Goal: Task Accomplishment & Management: Manage account settings

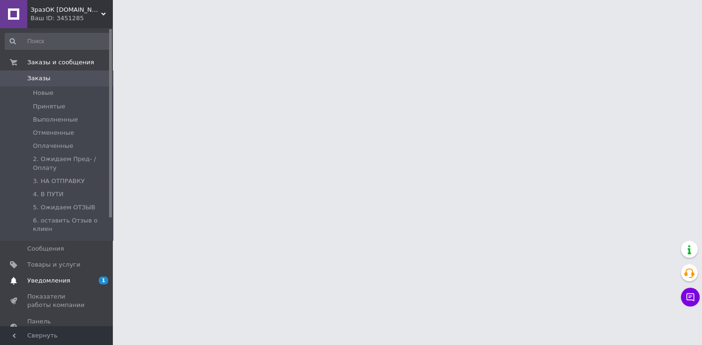
click at [51, 273] on link "Уведомления 1 0" at bounding box center [58, 281] width 116 height 16
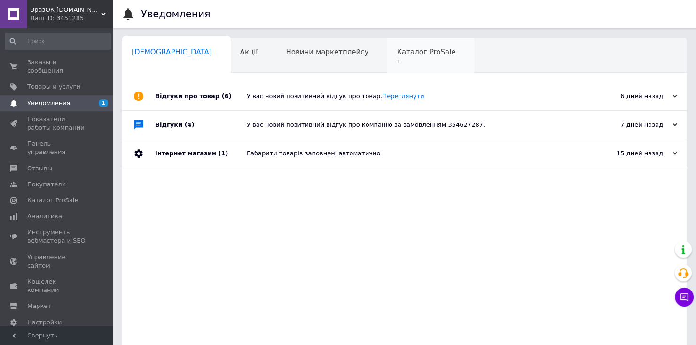
click at [397, 53] on span "Каталог ProSale" at bounding box center [426, 52] width 59 height 8
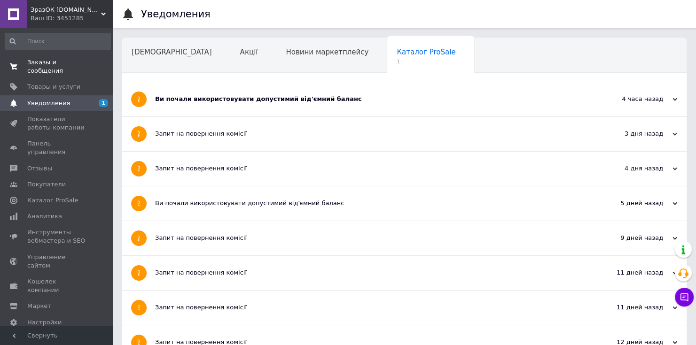
click at [59, 64] on span "Заказы и сообщения" at bounding box center [57, 66] width 60 height 17
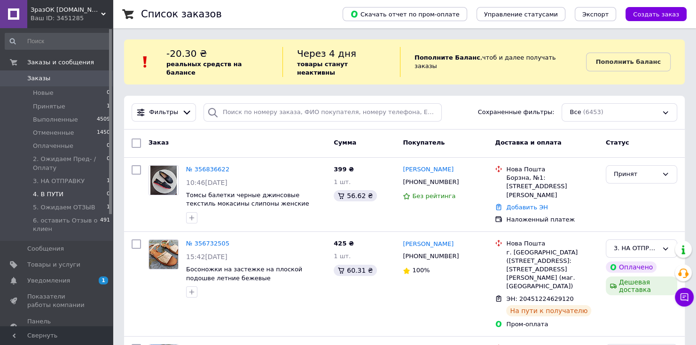
click at [49, 194] on span "4. В ПУТИ" at bounding box center [48, 194] width 31 height 8
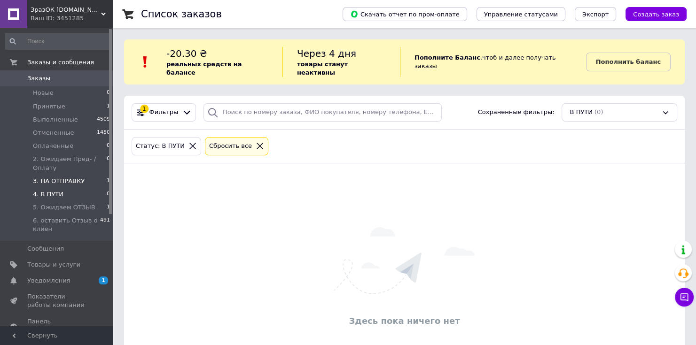
click at [50, 182] on span "3. НА ОТПРАВКУ" at bounding box center [59, 181] width 52 height 8
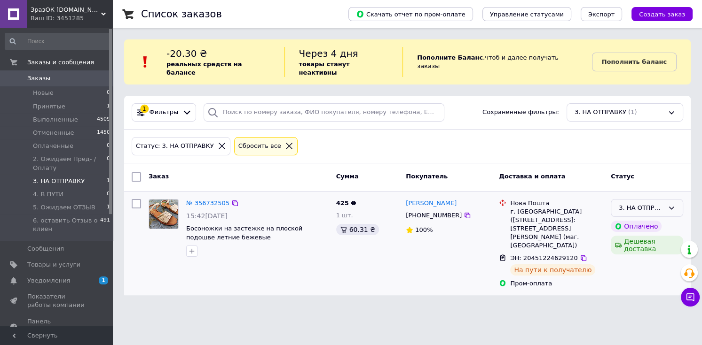
click at [636, 204] on div "3. НА ОТПРАВКУ" at bounding box center [641, 209] width 45 height 10
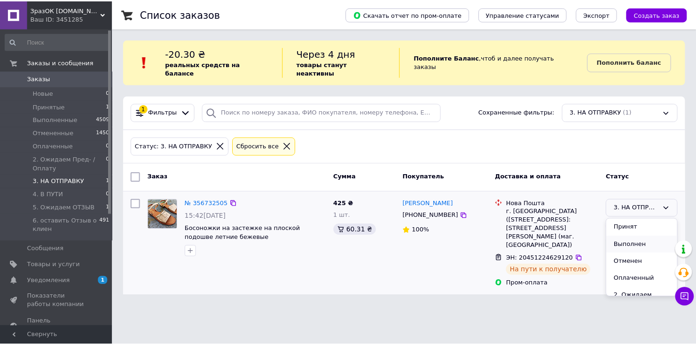
scroll to position [38, 0]
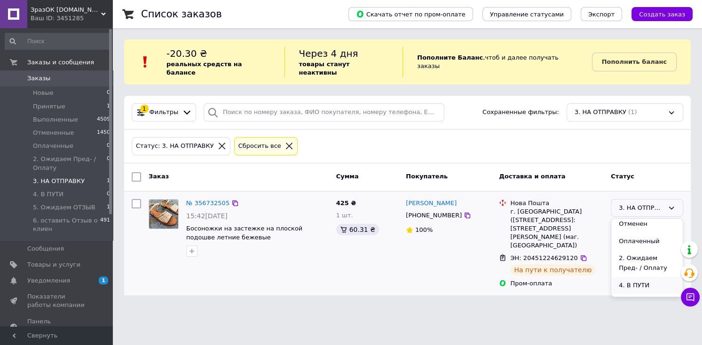
click at [631, 278] on li "4. В ПУТИ" at bounding box center [646, 285] width 71 height 17
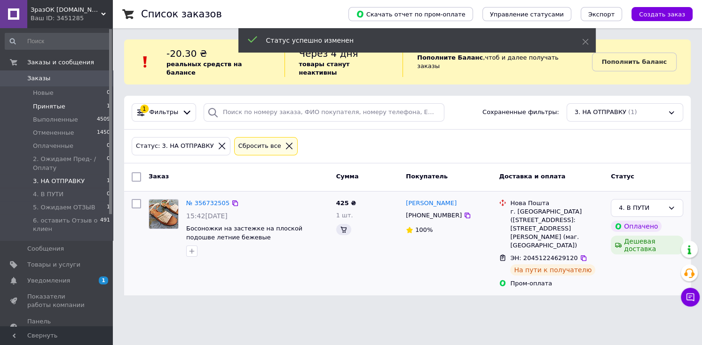
click at [55, 106] on span "Принятые" at bounding box center [49, 106] width 32 height 8
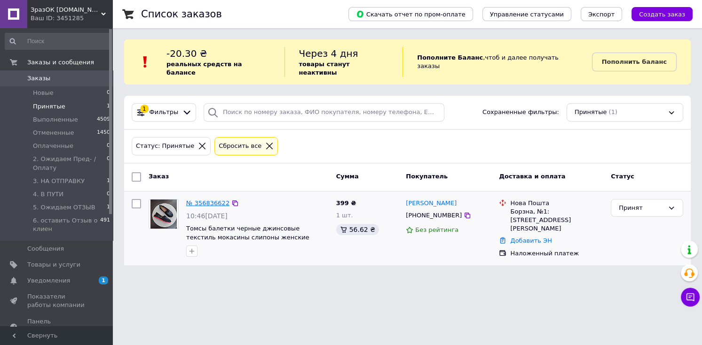
click at [214, 200] on link "№ 356836622" at bounding box center [207, 203] width 43 height 7
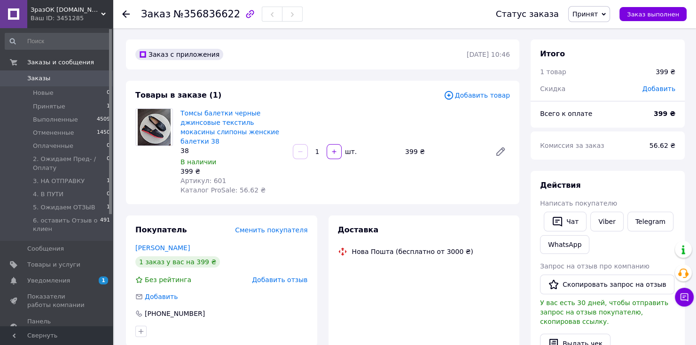
click at [598, 16] on span "Принят" at bounding box center [585, 14] width 25 height 8
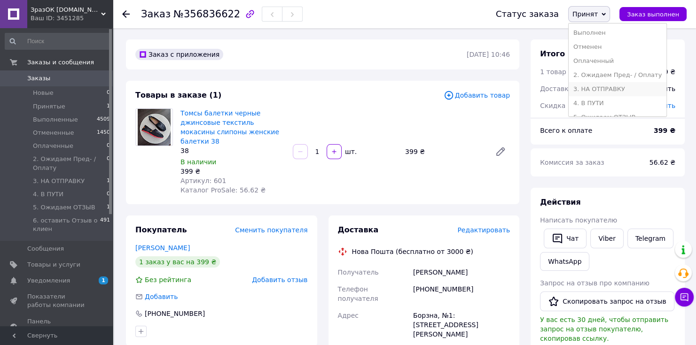
click at [613, 90] on li "3. НА ОТПРАВКУ" at bounding box center [618, 89] width 98 height 14
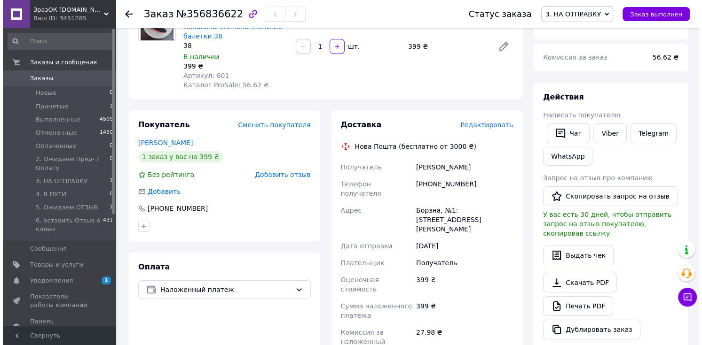
scroll to position [113, 0]
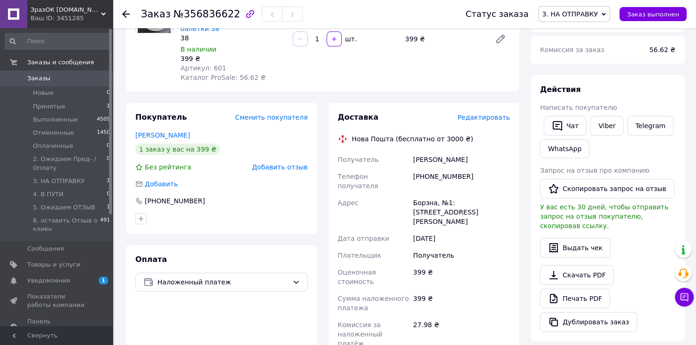
click at [483, 114] on span "Редактировать" at bounding box center [483, 118] width 53 height 8
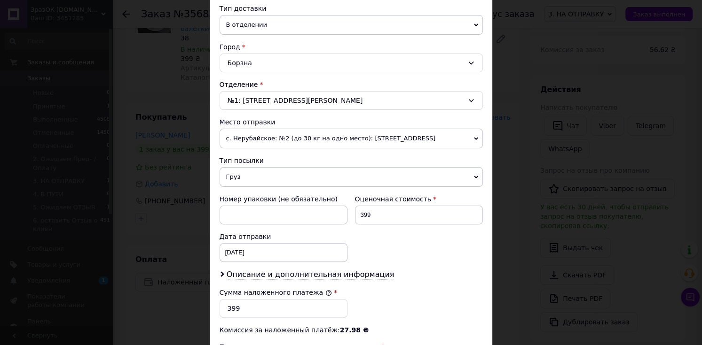
scroll to position [226, 0]
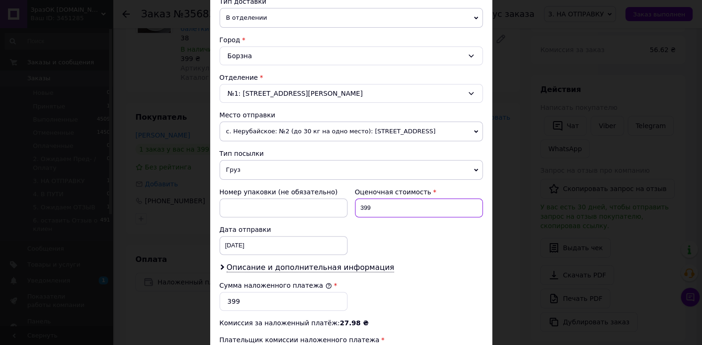
drag, startPoint x: 369, startPoint y: 206, endPoint x: 359, endPoint y: 210, distance: 10.0
click at [359, 210] on input "399" at bounding box center [419, 208] width 128 height 19
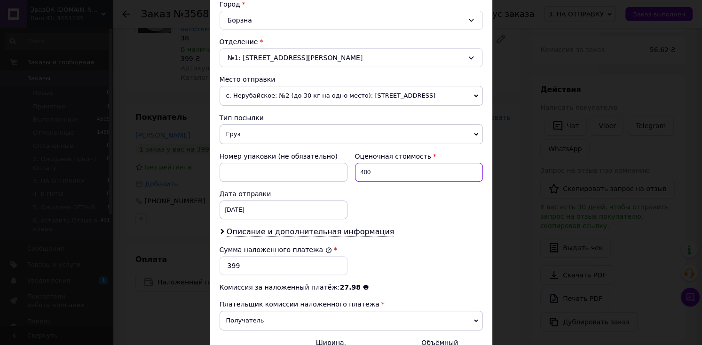
scroll to position [301, 0]
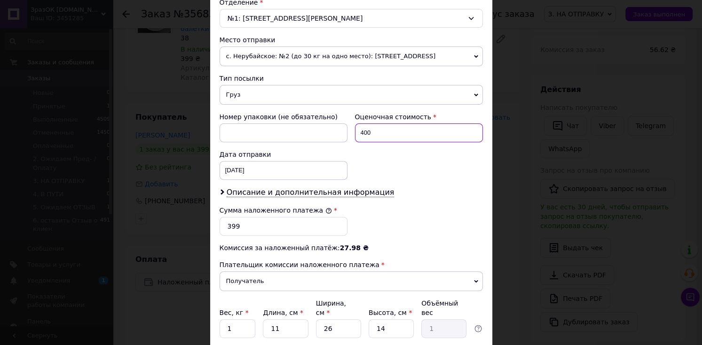
type input "400"
drag, startPoint x: 242, startPoint y: 225, endPoint x: 226, endPoint y: 228, distance: 15.7
click at [226, 228] on input "399" at bounding box center [284, 226] width 128 height 19
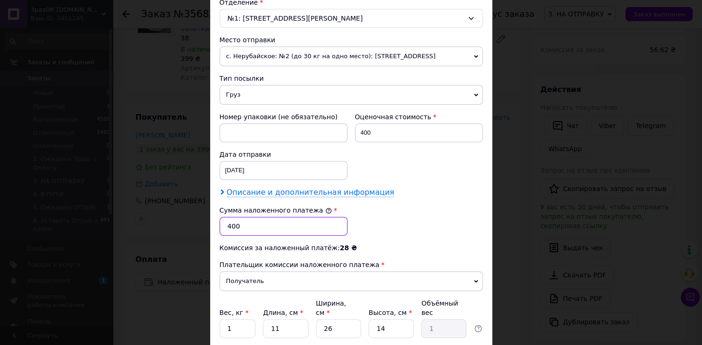
type input "400"
click at [232, 191] on span "Описание и дополнительная информация" at bounding box center [311, 192] width 168 height 9
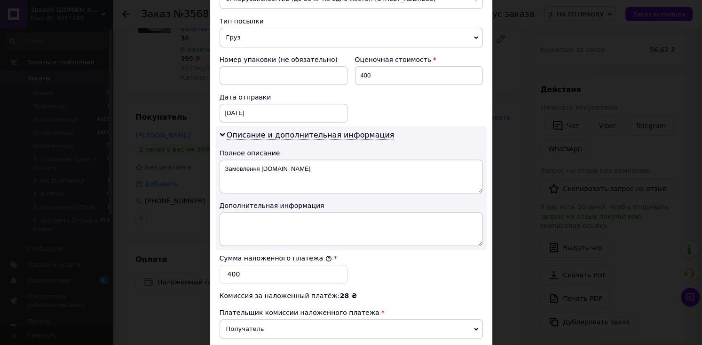
scroll to position [376, 0]
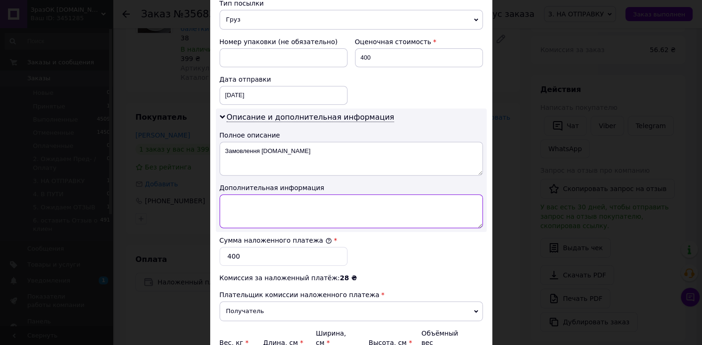
click at [275, 212] on textarea at bounding box center [351, 212] width 263 height 34
paste textarea "Prom 356836622 [DOMAIN_NAME]"
click at [223, 209] on textarea "- 38р # 601 [PERSON_NAME] BLACK Джинс // 399 грн наложка // Prom 356836622 [DOM…" at bounding box center [351, 212] width 263 height 34
click at [240, 201] on textarea "- 38р # 601 [PERSON_NAME] BLACK Джинс // 399 грн наложка // Prom 356836622 [DOM…" at bounding box center [351, 212] width 263 height 34
click at [283, 201] on textarea "- 38р # 601 [PERSON_NAME] BLACK Джинс // 399 грн наложка // Prom 356836622 [DOM…" at bounding box center [351, 212] width 263 height 34
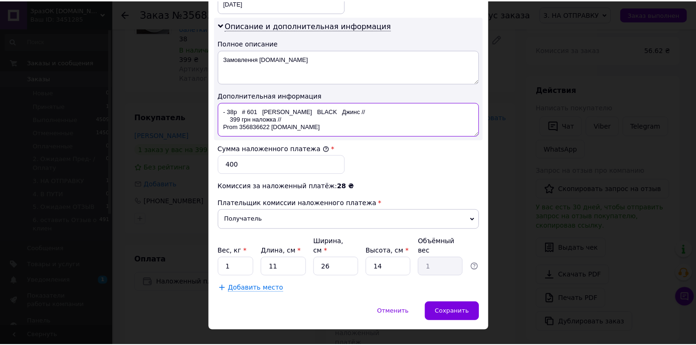
scroll to position [474, 0]
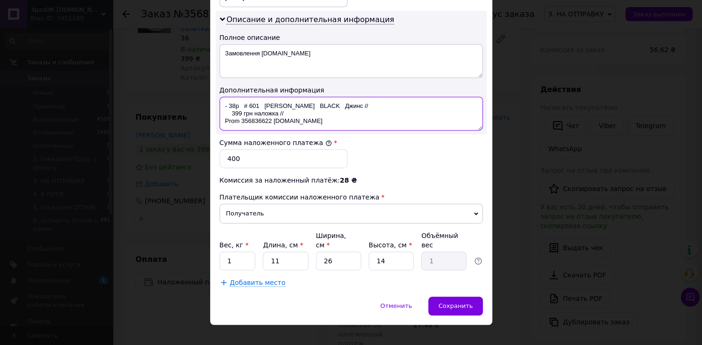
type textarea "- 38р # 601 [PERSON_NAME] BLACK Джинс // 399 грн наложка // Prom 356836622 [DOM…"
drag, startPoint x: 239, startPoint y: 252, endPoint x: 226, endPoint y: 252, distance: 13.2
click at [226, 252] on input "1" at bounding box center [238, 261] width 36 height 19
type input "0.5"
drag, startPoint x: 282, startPoint y: 248, endPoint x: 270, endPoint y: 250, distance: 11.9
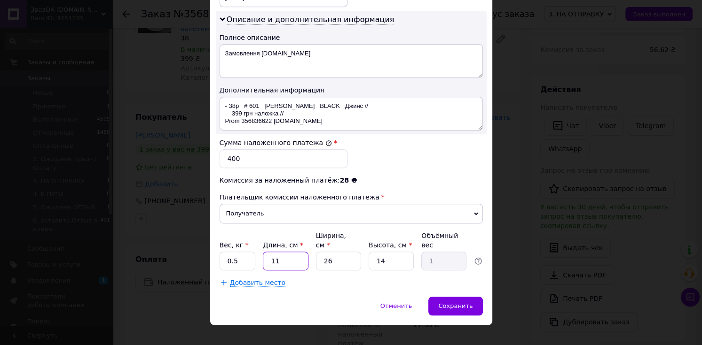
click at [270, 252] on input "11" at bounding box center [285, 261] width 45 height 19
type input "2"
type input "0.18"
type input "28"
type input "2.55"
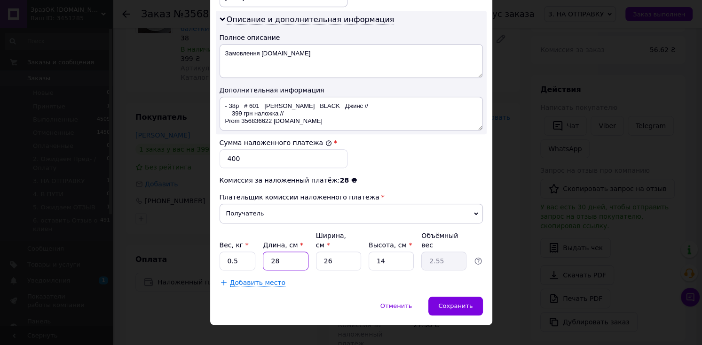
type input "28"
drag, startPoint x: 334, startPoint y: 248, endPoint x: 322, endPoint y: 250, distance: 11.8
click at [322, 252] on input "26" at bounding box center [338, 261] width 45 height 19
type input "1"
type input "0.1"
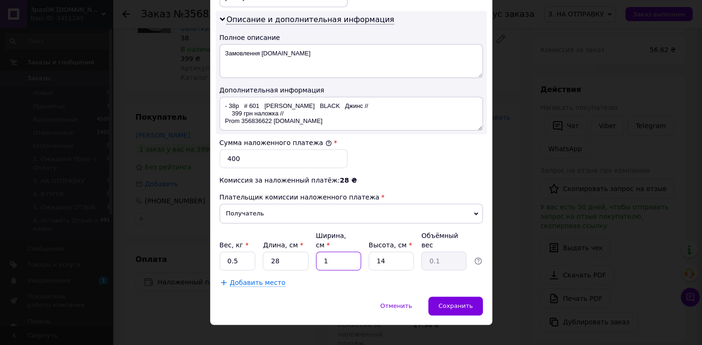
type input "12"
type input "1.18"
type input "12"
drag, startPoint x: 391, startPoint y: 250, endPoint x: 375, endPoint y: 249, distance: 16.0
click at [375, 252] on input "14" at bounding box center [391, 261] width 45 height 19
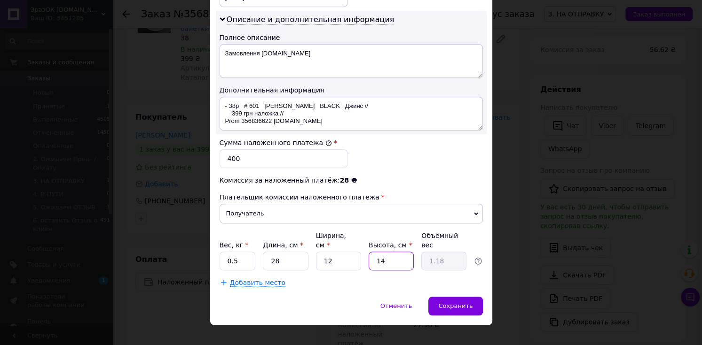
type input "5"
type input "0.42"
type input "5"
click at [462, 303] on span "Сохранить" at bounding box center [455, 306] width 34 height 7
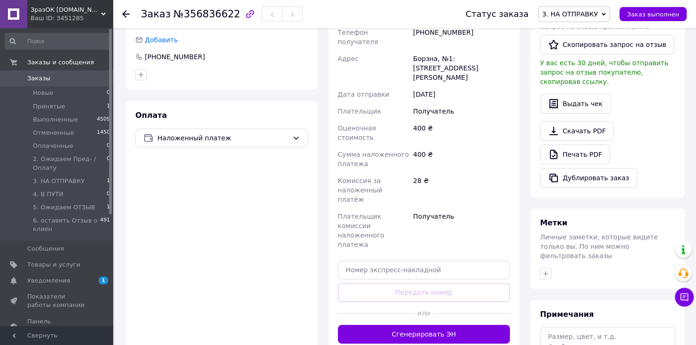
scroll to position [263, 0]
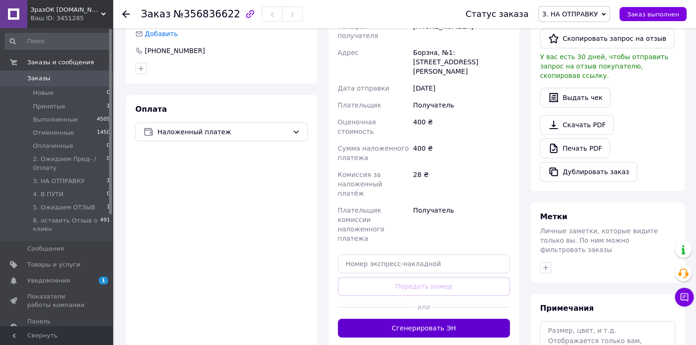
click at [422, 319] on button "Сгенерировать ЭН" at bounding box center [424, 328] width 173 height 19
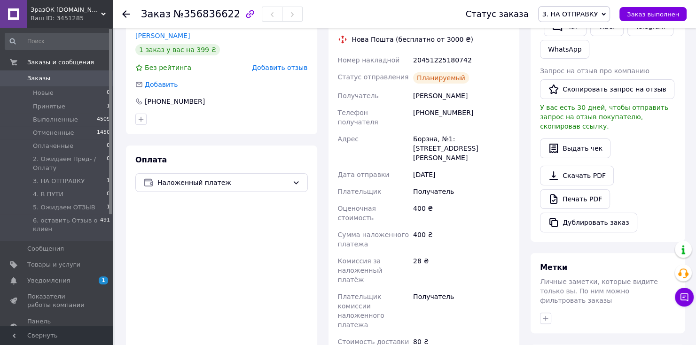
scroll to position [188, 0]
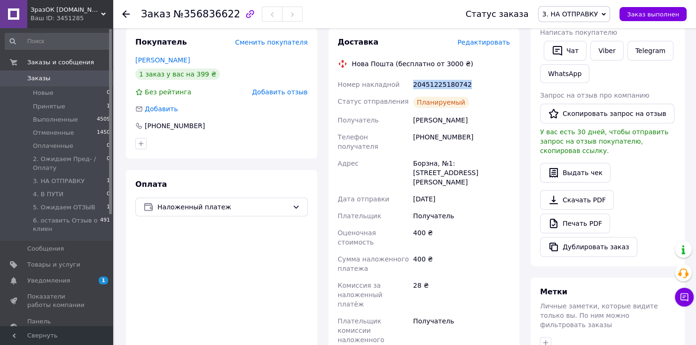
drag, startPoint x: 463, startPoint y: 75, endPoint x: 414, endPoint y: 75, distance: 48.9
click at [414, 76] on div "20451225180742" at bounding box center [461, 84] width 101 height 17
copy div "20451225180742"
click at [64, 80] on span "Заказы" at bounding box center [57, 78] width 60 height 8
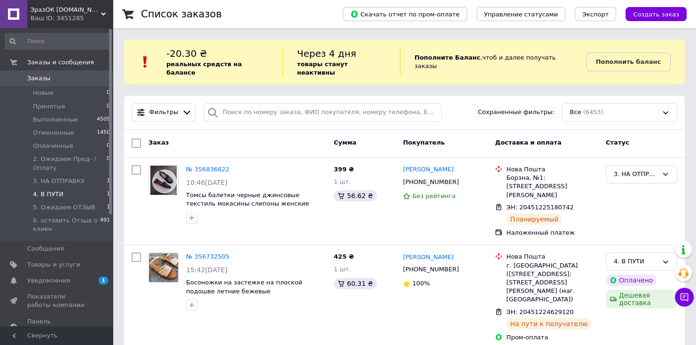
click at [63, 196] on li "4. В ПУТИ 1" at bounding box center [58, 194] width 116 height 13
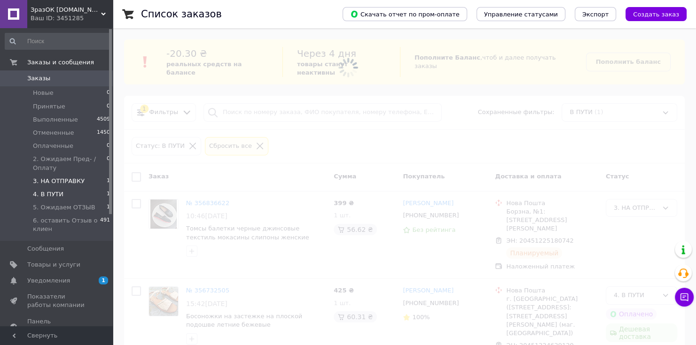
click at [64, 183] on span "3. НА ОТПРАВКУ" at bounding box center [59, 181] width 52 height 8
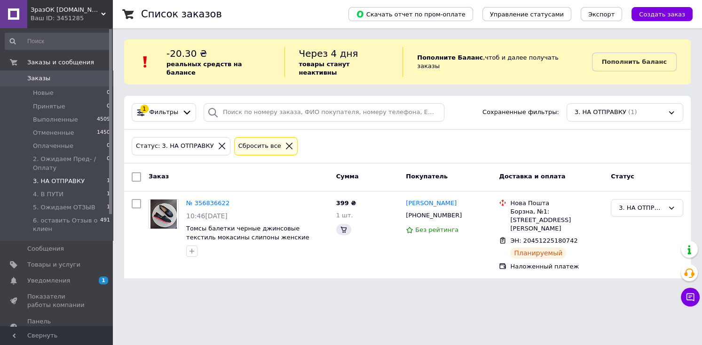
click at [53, 72] on link "Заказы 0" at bounding box center [58, 79] width 116 height 16
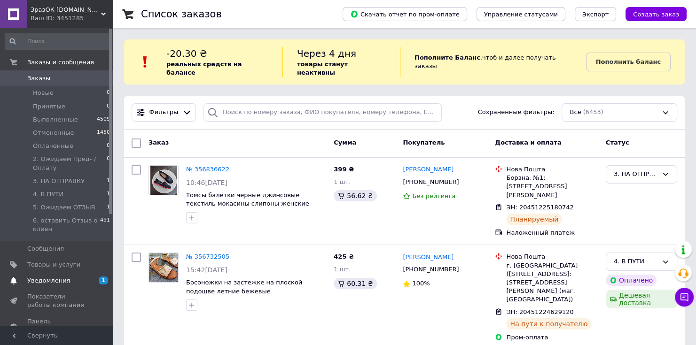
click at [55, 281] on span "Уведомления" at bounding box center [48, 281] width 43 height 8
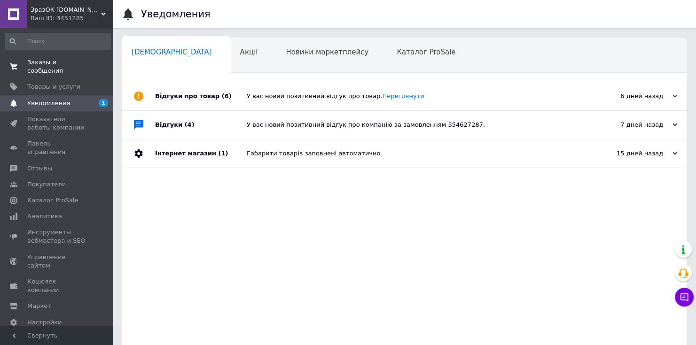
click at [36, 61] on span "Заказы и сообщения" at bounding box center [57, 66] width 60 height 17
